Goal: Information Seeking & Learning: Learn about a topic

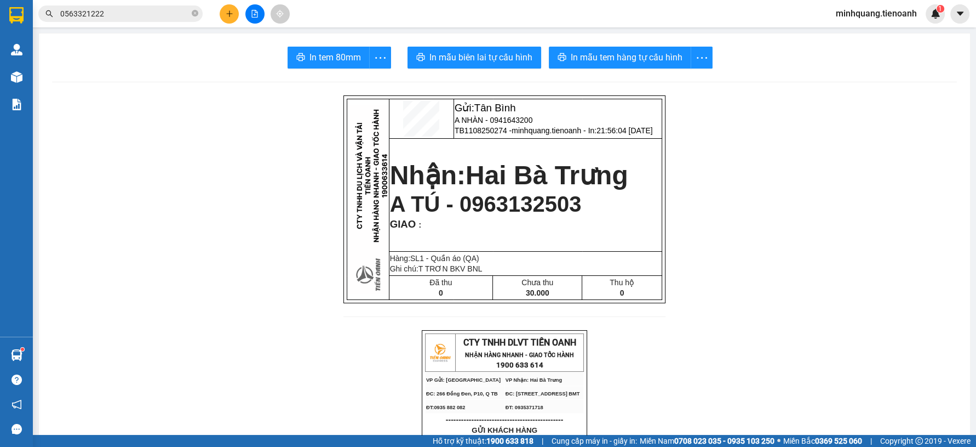
click at [862, 15] on span "minhquang.tienoanh" at bounding box center [876, 14] width 99 height 14
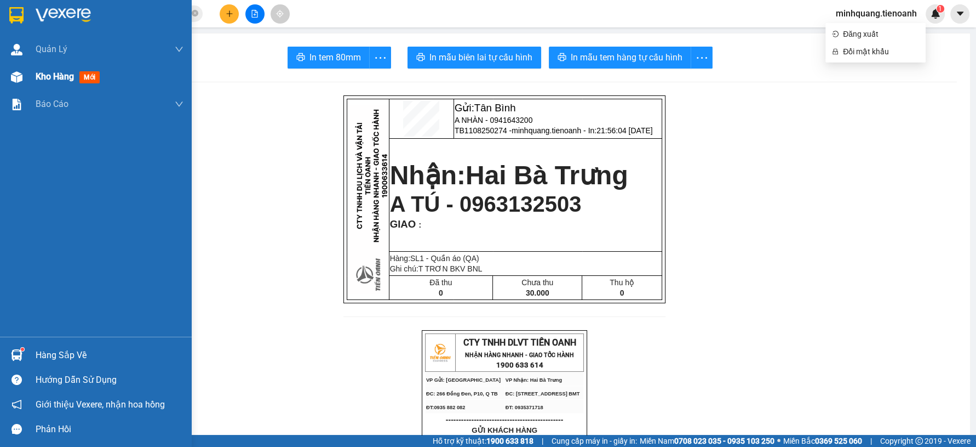
click at [66, 85] on div "Kho hàng mới" at bounding box center [110, 76] width 148 height 27
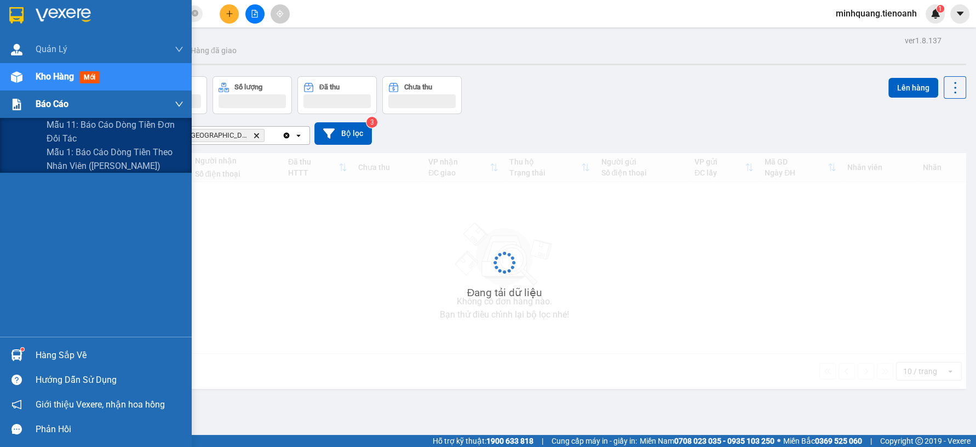
click at [58, 107] on span "Báo cáo" at bounding box center [52, 104] width 33 height 14
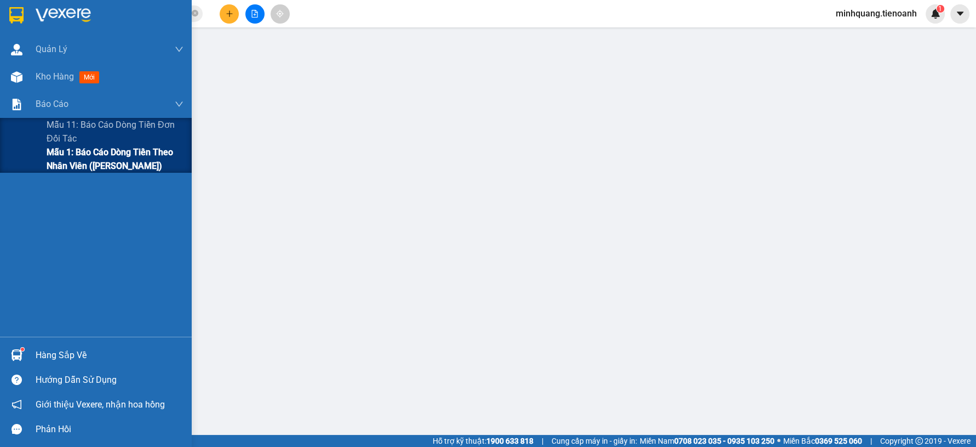
click at [104, 168] on span "Mẫu 1: Báo cáo dòng tiền theo nhân viên ([PERSON_NAME])" at bounding box center [115, 158] width 137 height 27
